Goal: Communication & Community: Answer question/provide support

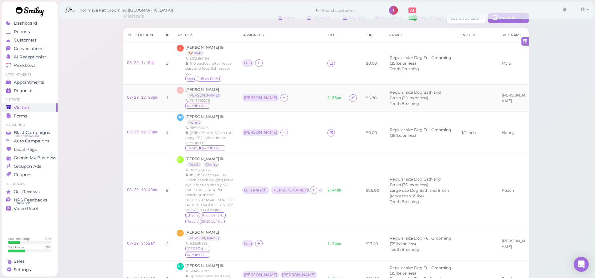
scroll to position [9, 0]
click at [200, 47] on span "[PERSON_NAME]" at bounding box center [202, 47] width 35 height 5
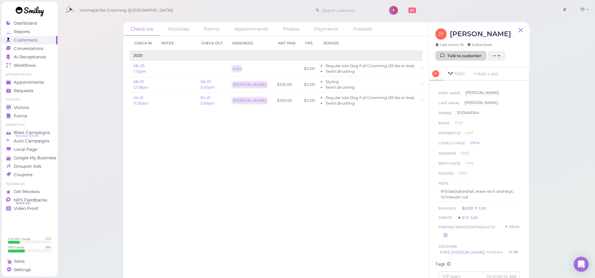
click at [442, 57] on icon at bounding box center [443, 56] width 4 height 5
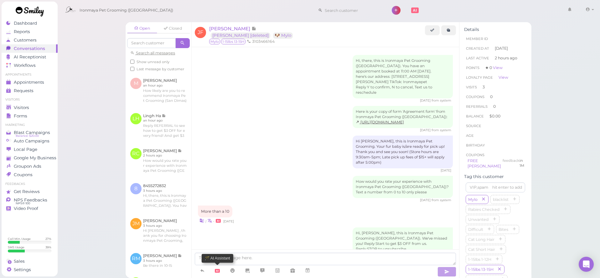
scroll to position [461, 0]
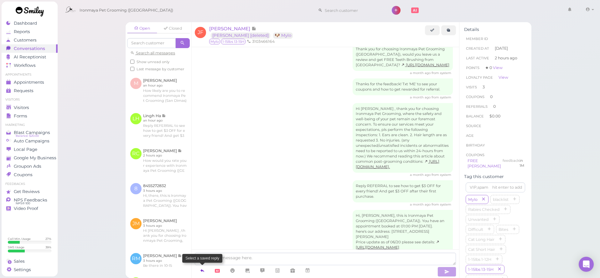
click at [203, 270] on icon at bounding box center [202, 271] width 5 height 6
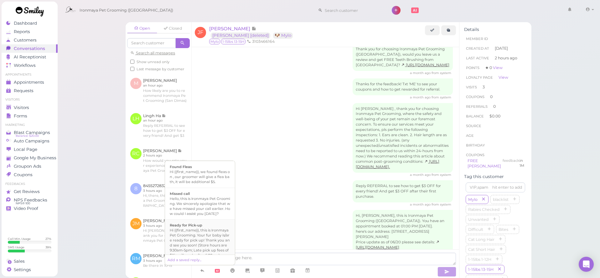
scroll to position [138, 0]
click at [209, 237] on div "Hi {{first_name}}, this is Ironmaya Pet Grooming. Your fur baby is/are ready fo…" at bounding box center [200, 236] width 60 height 30
type textarea "Hi {{first_name}}, this is Ironmaya Pet Grooming. Your fur baby is/are ready fo…"
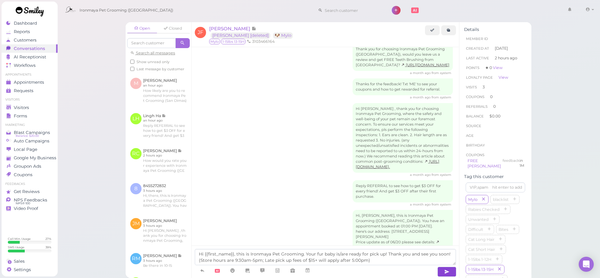
click at [442, 271] on button "button" at bounding box center [446, 272] width 19 height 10
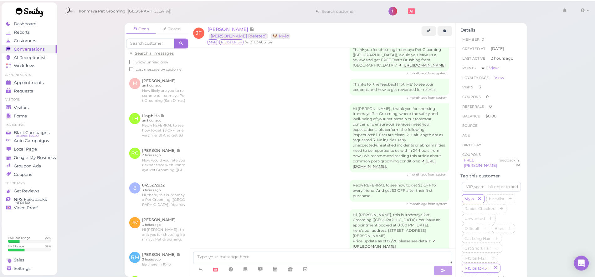
scroll to position [491, 0]
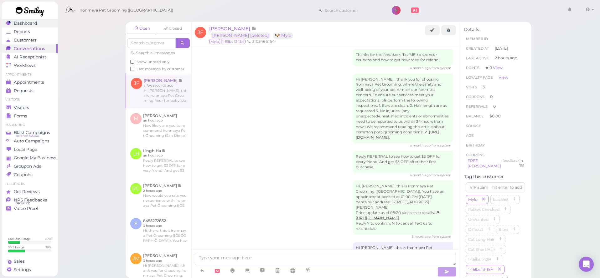
click at [32, 25] on span "Dashboard" at bounding box center [25, 23] width 23 height 5
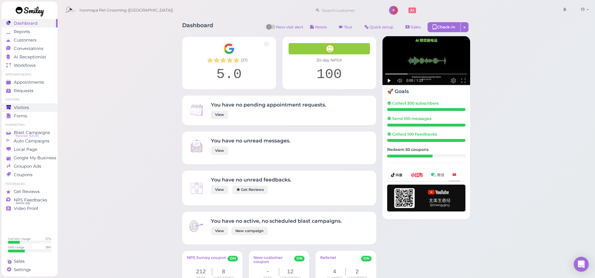
click at [30, 105] on div "Visitors" at bounding box center [28, 107] width 45 height 5
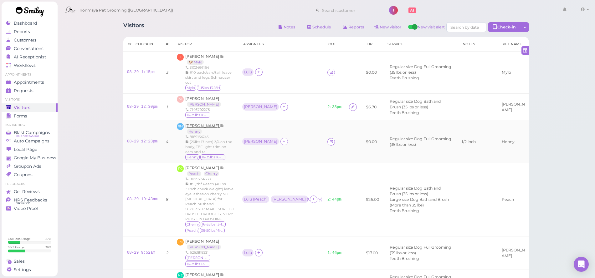
click at [207, 124] on span "[PERSON_NAME]" at bounding box center [202, 126] width 35 height 5
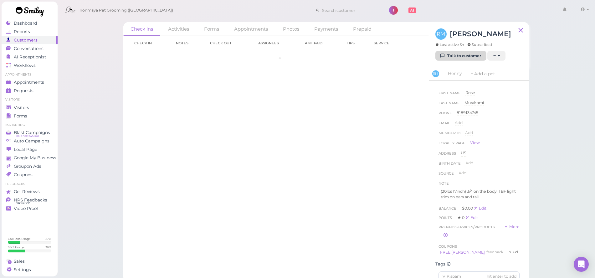
click at [467, 58] on link "Talk to customer" at bounding box center [460, 56] width 51 height 10
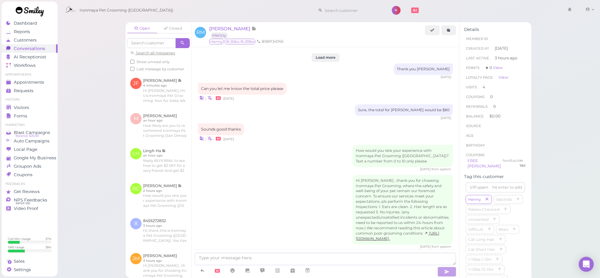
scroll to position [775, 0]
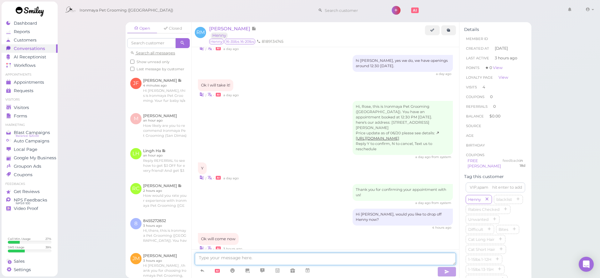
click at [256, 265] on textarea at bounding box center [325, 259] width 261 height 13
type textarea "H"
type textarea "HI [PERSON_NAME] will be ready in 20mins, we will see you soon"
